Goal: Task Accomplishment & Management: Use online tool/utility

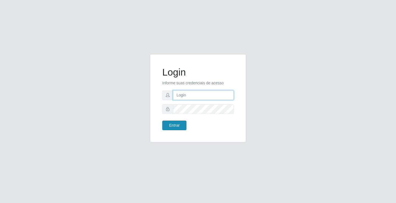
type input "[EMAIL_ADDRESS][DOMAIN_NAME]"
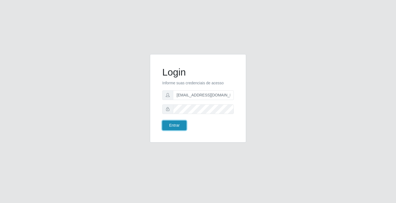
click at [173, 124] on button "Entrar" at bounding box center [174, 126] width 24 height 10
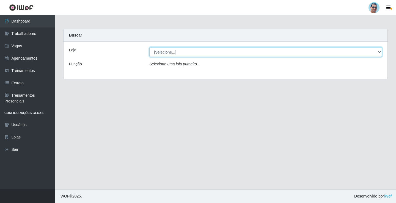
click at [189, 51] on select "[Selecione...] Mercadinho Extrabom" at bounding box center [265, 52] width 233 height 10
select select "175"
click at [149, 47] on select "[Selecione...] Mercadinho Extrabom" at bounding box center [265, 52] width 233 height 10
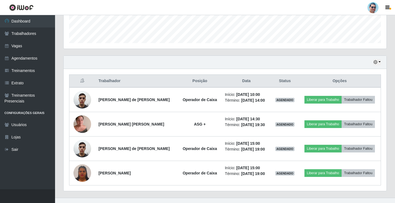
scroll to position [162, 0]
